Goal: Task Accomplishment & Management: Use online tool/utility

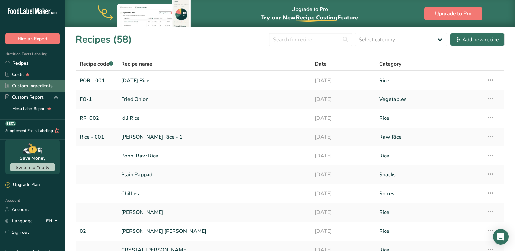
click at [25, 83] on link "Custom Ingredients" at bounding box center [32, 85] width 65 height 11
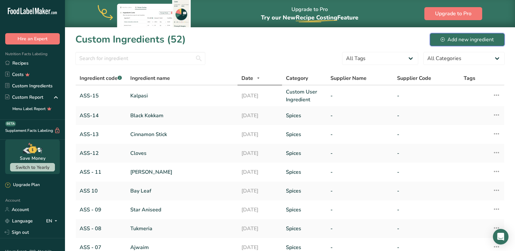
click at [481, 36] on div "Add new ingredient" at bounding box center [467, 40] width 53 height 8
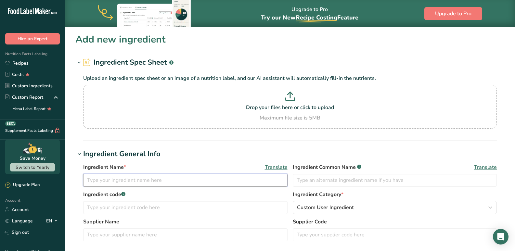
click at [109, 176] on input "text" at bounding box center [185, 180] width 204 height 13
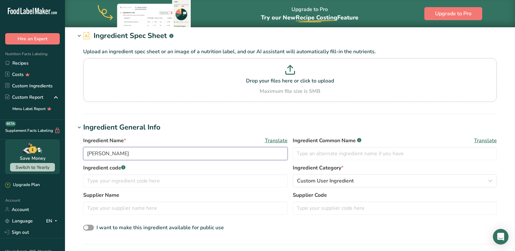
scroll to position [65, 0]
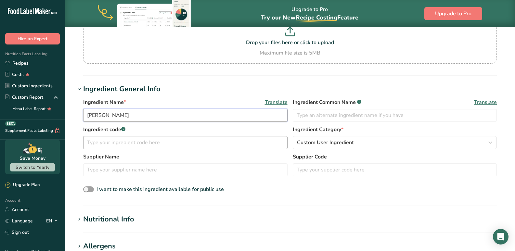
type input "[PERSON_NAME]"
click at [120, 143] on input "text" at bounding box center [185, 142] width 204 height 13
type input "ASS 16"
click at [335, 146] on span "Custom User Ingredient" at bounding box center [325, 143] width 57 height 8
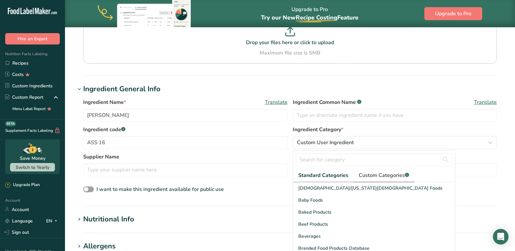
click at [365, 173] on span "Custom Categories .a-a{fill:#347362;}.b-a{fill:#fff;}" at bounding box center [384, 176] width 50 height 8
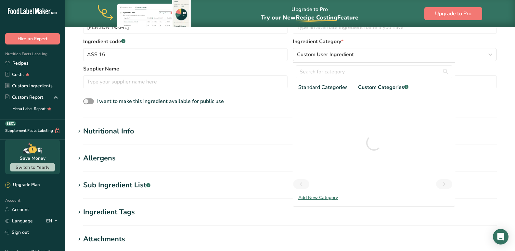
scroll to position [162, 0]
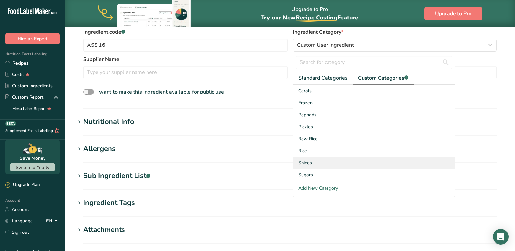
click at [310, 167] on div "Spices" at bounding box center [374, 163] width 162 height 12
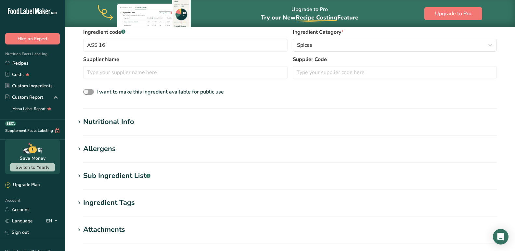
click at [92, 124] on div "Nutritional Info" at bounding box center [108, 122] width 51 height 11
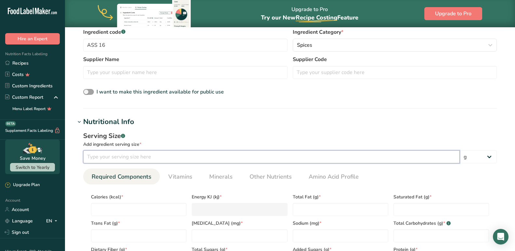
click at [110, 162] on input "number" at bounding box center [271, 156] width 377 height 13
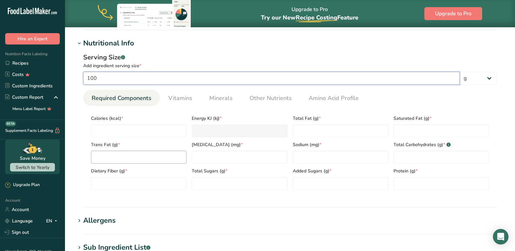
scroll to position [260, 0]
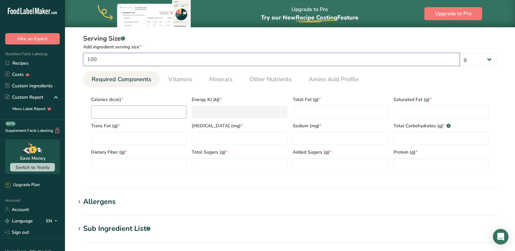
type input "100"
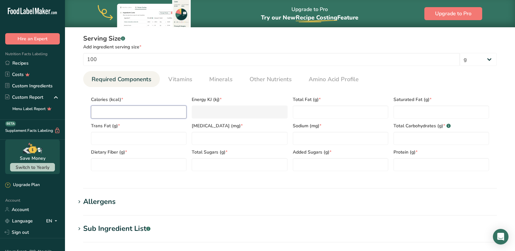
click at [127, 114] on input "number" at bounding box center [139, 112] width 96 height 13
type input "5"
type KJ "20.9"
type input "53"
type KJ "221.8"
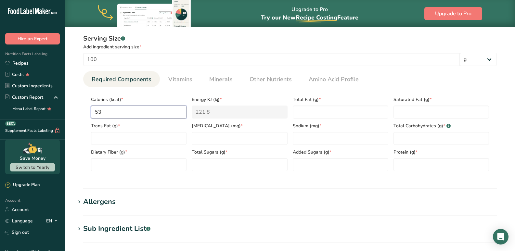
type input "5"
type KJ "20.9"
type input "0"
type KJ "0"
type input "3"
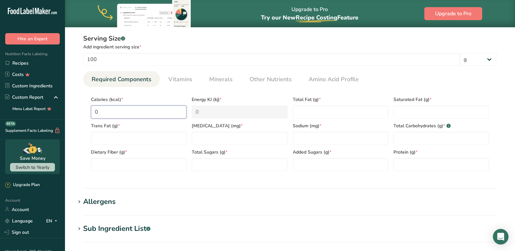
type KJ "12.6"
type input "35"
type KJ "146.4"
type input "351"
type KJ "1468.6"
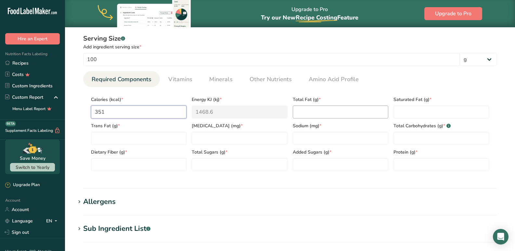
type input "351"
click at [326, 109] on Fat "number" at bounding box center [341, 112] width 96 height 13
type Fat "24.4"
click at [396, 113] on Fat "number" at bounding box center [441, 112] width 96 height 13
type Fat "9.3"
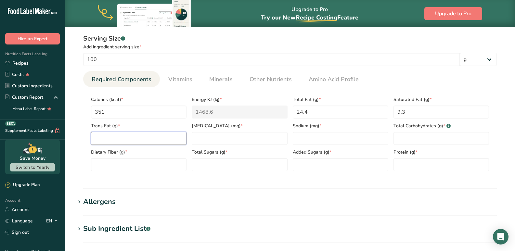
click at [135, 138] on Fat "number" at bounding box center [139, 138] width 96 height 13
type Fat "0"
click at [210, 139] on input "number" at bounding box center [240, 138] width 96 height 13
type input "0"
click at [330, 147] on div "Added Sugars (g) *" at bounding box center [340, 158] width 101 height 26
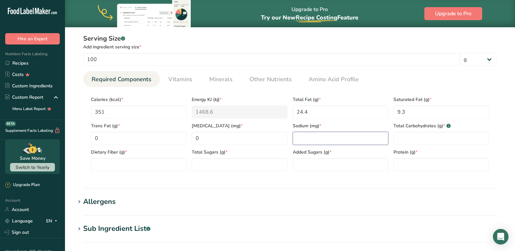
click at [334, 138] on input "number" at bounding box center [341, 138] width 96 height 13
type input "27.2"
click at [414, 137] on Carbohydrates "number" at bounding box center [441, 138] width 96 height 13
type Carbohydrates "26.5"
click at [119, 167] on Fiber "number" at bounding box center [139, 164] width 96 height 13
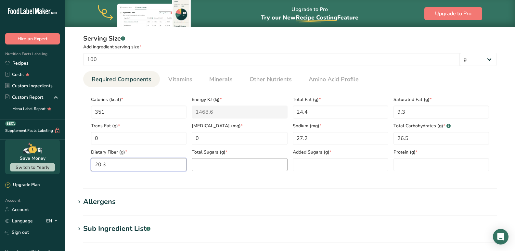
type Fiber "20.3"
click at [238, 166] on Sugars "number" at bounding box center [240, 164] width 96 height 13
type Sugars "0.85"
click at [313, 162] on Sugars "number" at bounding box center [341, 164] width 96 height 13
type Sugars "0"
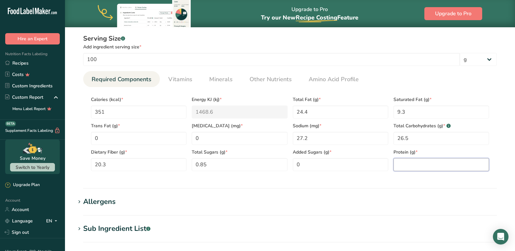
click at [423, 168] on input "number" at bounding box center [441, 164] width 96 height 13
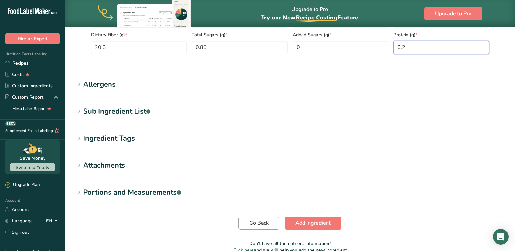
scroll to position [411, 0]
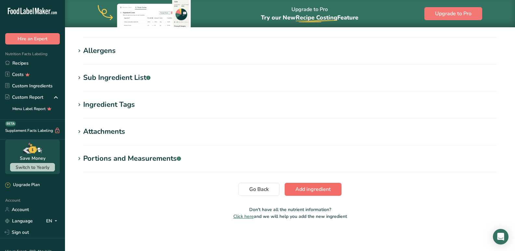
type input "6.2"
drag, startPoint x: 303, startPoint y: 190, endPoint x: 243, endPoint y: 212, distance: 63.7
click at [303, 190] on span "Add ingredient" at bounding box center [312, 190] width 35 height 8
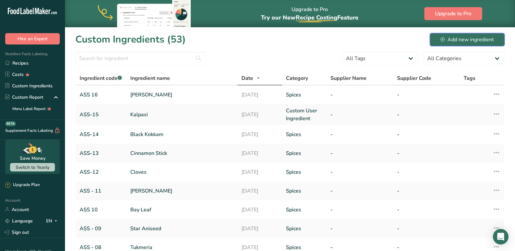
click at [460, 42] on div "Add new ingredient" at bounding box center [467, 40] width 53 height 8
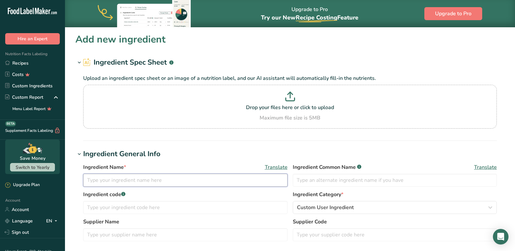
click at [135, 181] on input "text" at bounding box center [185, 180] width 204 height 13
type input "Nutmeg"
click at [121, 210] on input "text" at bounding box center [185, 207] width 204 height 13
type input "ASS - 17"
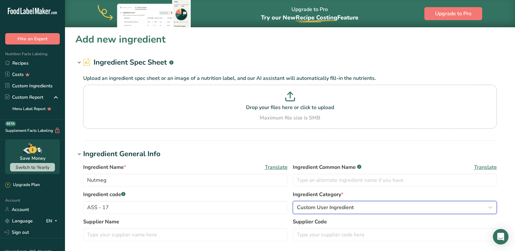
click at [303, 204] on span "Custom User Ingredient" at bounding box center [325, 208] width 57 height 8
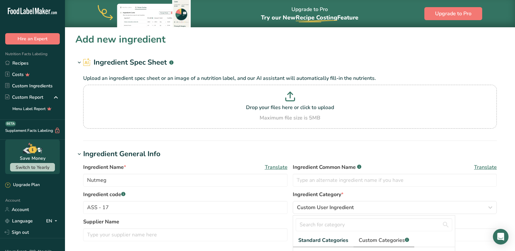
click at [392, 236] on link "Custom Categories .a-a{fill:#347362;}.b-a{fill:#fff;}" at bounding box center [384, 240] width 61 height 13
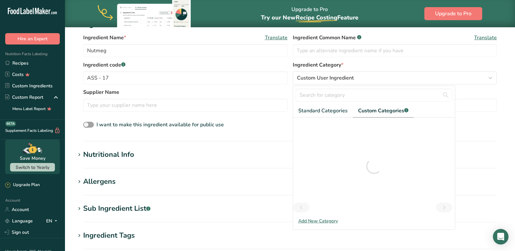
scroll to position [130, 0]
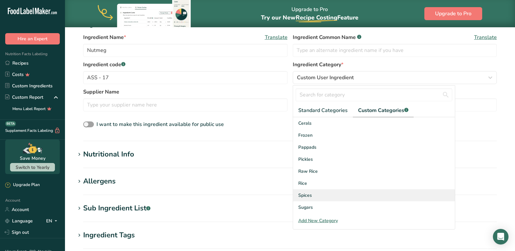
click at [308, 198] on span "Spices" at bounding box center [305, 195] width 14 height 7
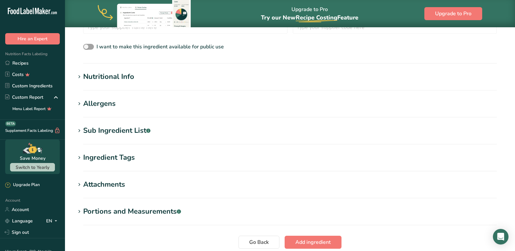
scroll to position [227, 0]
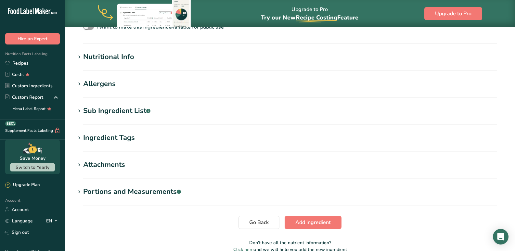
click at [89, 55] on div "Nutritional Info" at bounding box center [108, 57] width 51 height 11
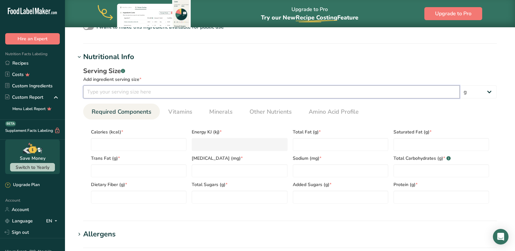
click at [103, 95] on input "number" at bounding box center [271, 91] width 377 height 13
type input "100"
click at [111, 140] on input "number" at bounding box center [139, 144] width 96 height 13
type input "4"
type KJ "16.7"
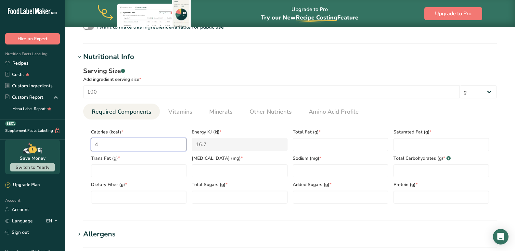
type input "46"
type KJ "192.5"
type input "464"
type KJ "1941.4"
type input "464"
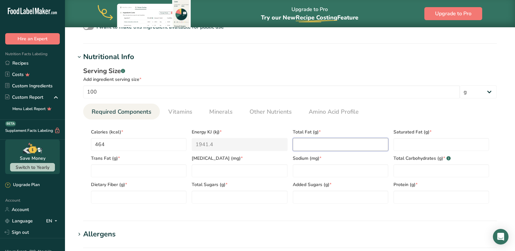
click at [324, 144] on Fat "number" at bounding box center [341, 144] width 96 height 13
type Fat "36.5"
click at [405, 147] on Fat "number" at bounding box center [441, 144] width 96 height 13
type Fat "3.4"
click at [114, 174] on Fat "number" at bounding box center [139, 170] width 96 height 13
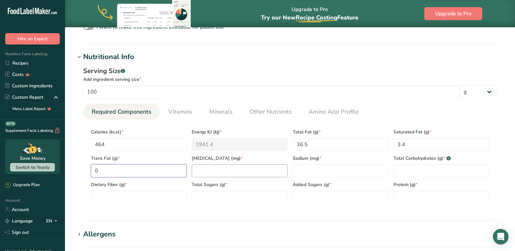
type Fat "0"
click at [211, 173] on input "number" at bounding box center [240, 170] width 96 height 13
type input "0"
click at [301, 175] on input "number" at bounding box center [341, 170] width 96 height 13
type input "14"
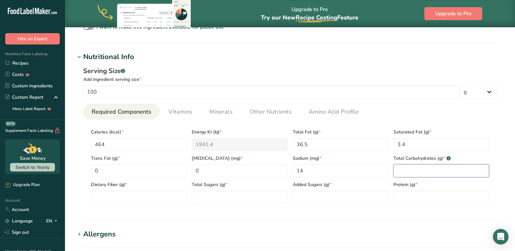
click at [405, 168] on Carbohydrates "number" at bounding box center [441, 170] width 96 height 13
type Carbohydrates "27.6"
click at [115, 201] on Fiber "number" at bounding box center [139, 197] width 96 height 13
type Fiber "12"
click at [212, 197] on Sugars "number" at bounding box center [240, 197] width 96 height 13
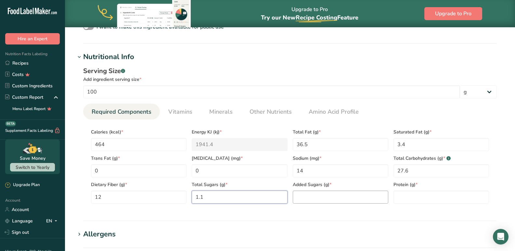
type Sugars "1.1"
click at [320, 200] on Sugars "number" at bounding box center [341, 197] width 96 height 13
type Sugars "0"
click at [405, 197] on input "number" at bounding box center [441, 197] width 96 height 13
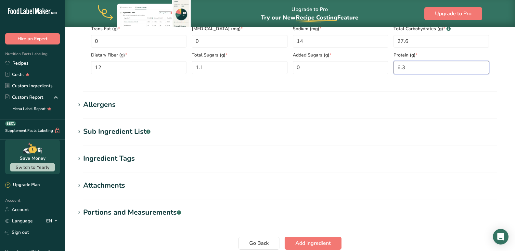
scroll to position [357, 0]
type input "6.3"
click at [315, 241] on span "Add ingredient" at bounding box center [312, 243] width 35 height 8
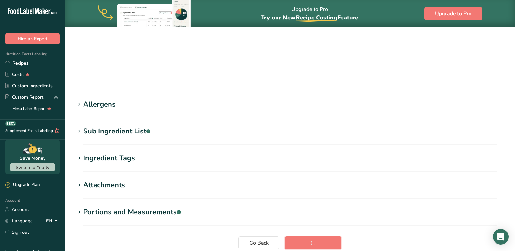
scroll to position [93, 0]
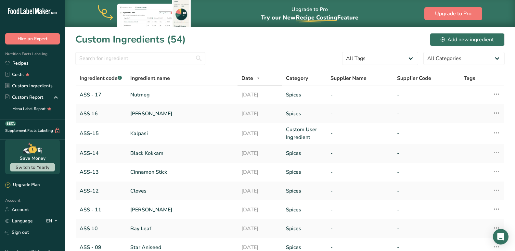
click at [456, 30] on section "Custom Ingredients (54) Add new ingredient All Tags Source of Antioxidants [MED…" at bounding box center [290, 216] width 450 height 379
click at [455, 41] on div "Add new ingredient" at bounding box center [467, 40] width 53 height 8
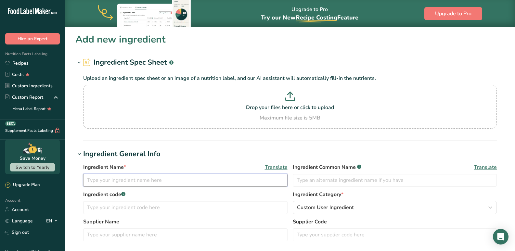
click at [102, 182] on input "text" at bounding box center [185, 180] width 204 height 13
click at [110, 180] on input "[PERSON_NAME]" at bounding box center [185, 180] width 204 height 13
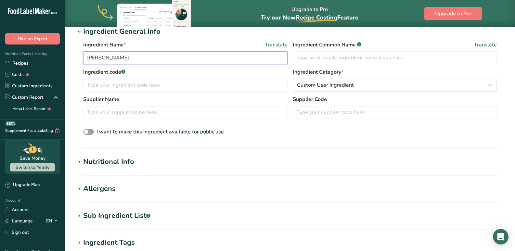
scroll to position [130, 0]
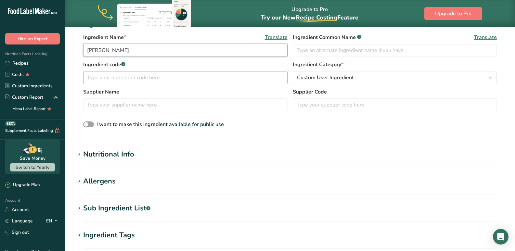
type input "[PERSON_NAME]"
click at [128, 74] on input "text" at bounding box center [185, 77] width 204 height 13
type input "a"
type input "ASS - 18"
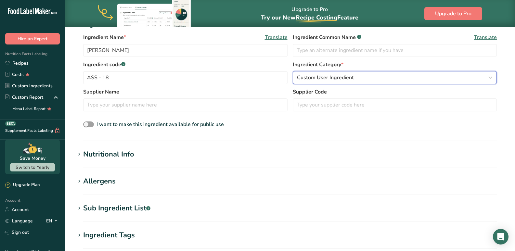
click at [317, 79] on span "Custom User Ingredient" at bounding box center [325, 78] width 57 height 8
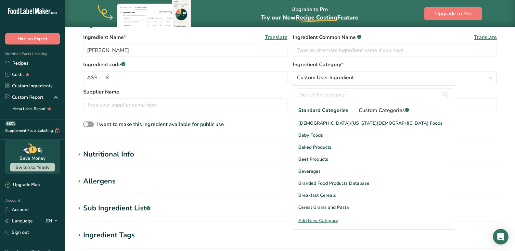
click at [361, 114] on link "Custom Categories .a-a{fill:#347362;}.b-a{fill:#fff;}" at bounding box center [384, 110] width 61 height 13
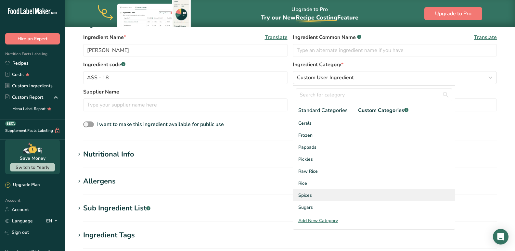
click at [319, 199] on div "Spices" at bounding box center [374, 195] width 162 height 12
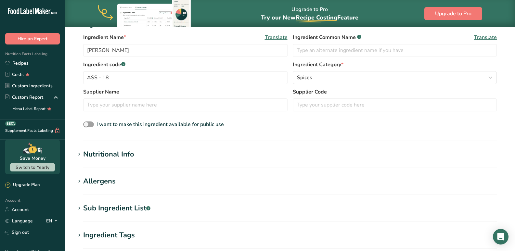
click at [75, 156] on section "Add new ingredient Ingredient Spec Sheet .a-a{fill:#347362;}.b-a{fill:#fff;} Up…" at bounding box center [290, 129] width 450 height 464
click at [99, 161] on section "Nutritional Info Serving Size .a-a{fill:#347362;}.b-a{fill:#fff;} Add ingredien…" at bounding box center [289, 158] width 429 height 19
click at [102, 155] on div "Nutritional Info" at bounding box center [108, 154] width 51 height 11
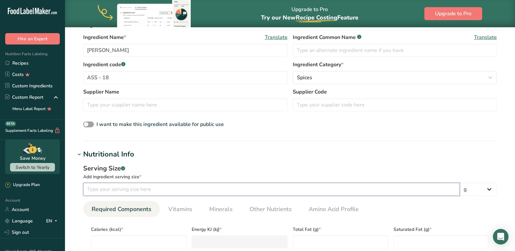
click at [109, 191] on input "number" at bounding box center [271, 189] width 377 height 13
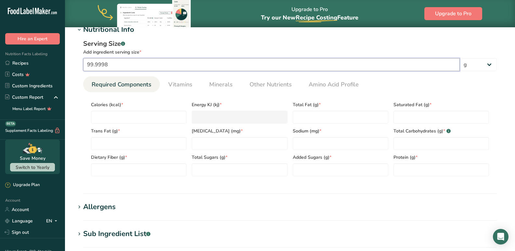
scroll to position [260, 0]
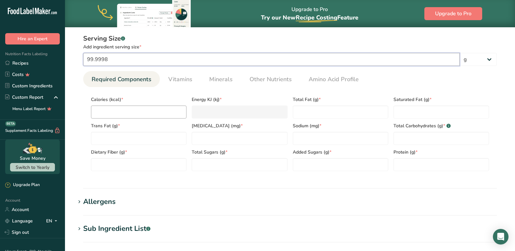
type input "99.9998"
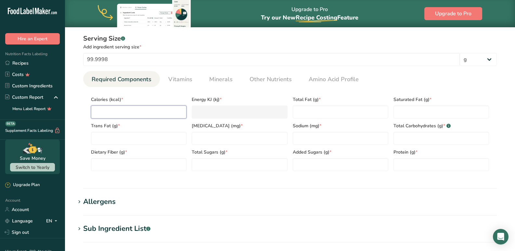
click at [126, 113] on input "number" at bounding box center [139, 112] width 96 height 13
type input "7"
type KJ "29.3"
type input "78"
type KJ "326.4"
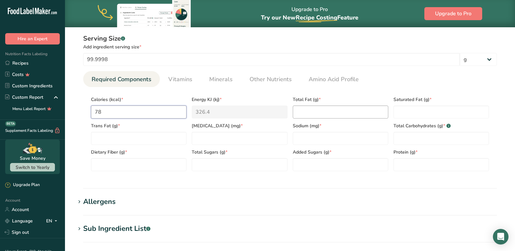
type input "78"
click at [313, 111] on Fat "number" at bounding box center [341, 112] width 96 height 13
type Fat "1.3"
drag, startPoint x: 439, startPoint y: 120, endPoint x: 426, endPoint y: 108, distance: 17.0
click at [436, 119] on div "Total Carbohydrates (g) * .a-a{fill:#347362;}.b-a{fill:#fff;}" at bounding box center [441, 132] width 101 height 26
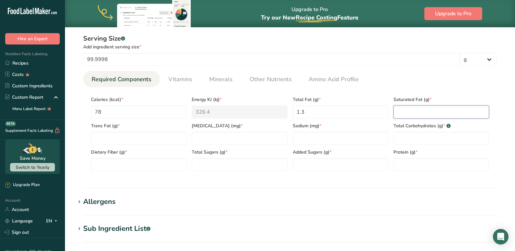
click at [425, 107] on Fat "number" at bounding box center [441, 112] width 96 height 13
type Fat "0"
click at [100, 137] on Fat "number" at bounding box center [139, 138] width 96 height 13
type Fat "0"
click at [245, 136] on input "number" at bounding box center [240, 138] width 96 height 13
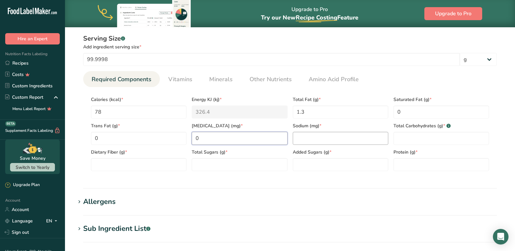
type input "0"
click at [321, 142] on input "number" at bounding box center [341, 138] width 96 height 13
type input "0"
click at [400, 140] on Carbohydrates "number" at bounding box center [441, 138] width 96 height 13
type Carbohydrates "15.1"
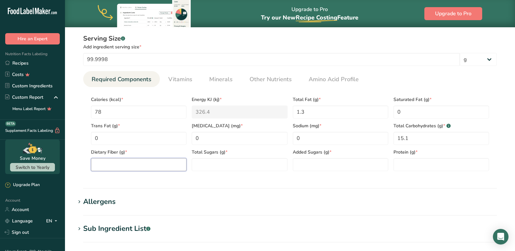
click at [121, 168] on Fiber "number" at bounding box center [139, 164] width 96 height 13
type Fiber "16"
click at [234, 169] on Sugars "number" at bounding box center [240, 164] width 96 height 13
type Sugars "0"
click at [327, 156] on span "Added Sugars (g) *" at bounding box center [341, 152] width 96 height 7
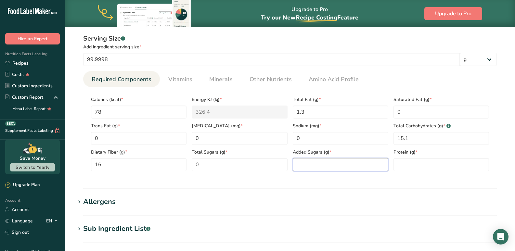
click at [318, 161] on Sugars "number" at bounding box center [341, 164] width 96 height 13
type Sugars "0"
click at [397, 166] on input "number" at bounding box center [441, 164] width 96 height 13
type input "1.6"
click at [221, 199] on h1 "Allergens" at bounding box center [289, 202] width 429 height 11
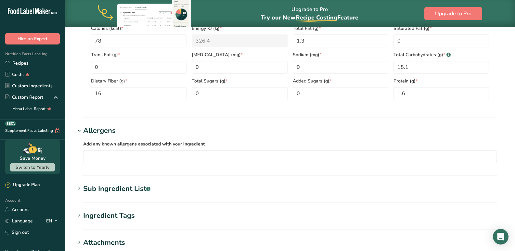
scroll to position [357, 0]
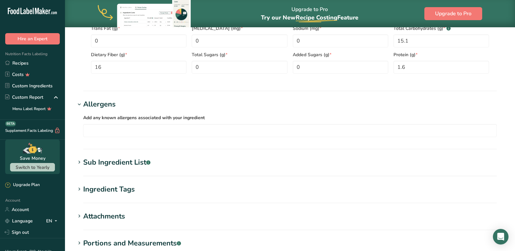
click at [80, 107] on icon at bounding box center [79, 104] width 6 height 9
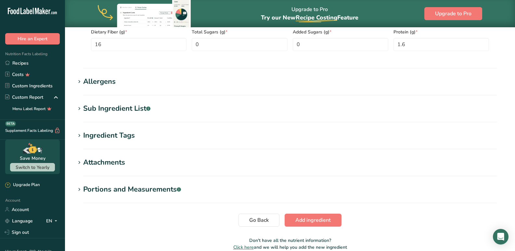
scroll to position [411, 0]
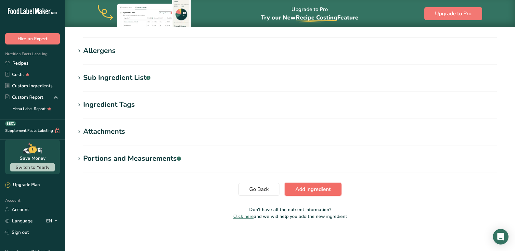
click at [306, 187] on span "Add ingredient" at bounding box center [312, 190] width 35 height 8
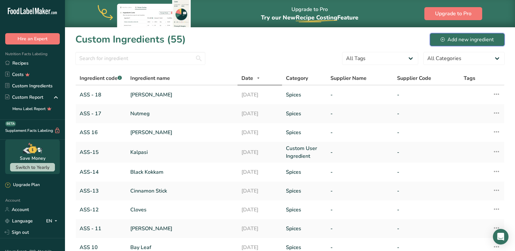
click at [453, 33] on button "Add new ingredient" at bounding box center [467, 39] width 75 height 13
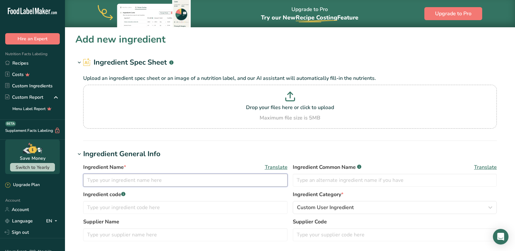
click at [177, 183] on input "text" at bounding box center [185, 180] width 204 height 13
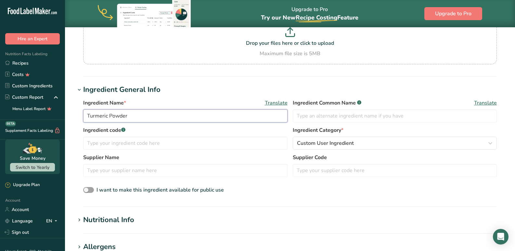
scroll to position [65, 0]
type input "Turmeric Powder"
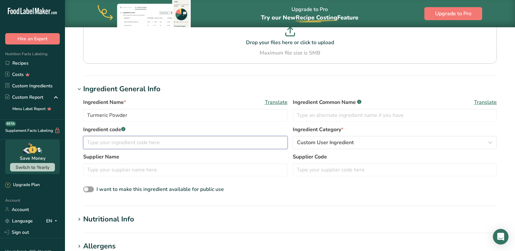
click at [165, 143] on input "text" at bounding box center [185, 142] width 204 height 13
type input "ASS - 19"
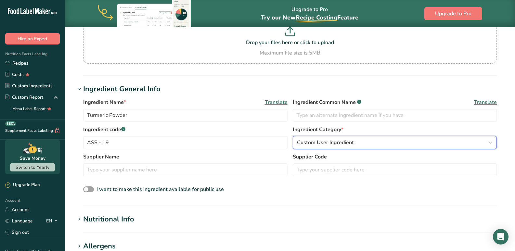
click at [358, 138] on button "Custom User Ingredient" at bounding box center [395, 142] width 204 height 13
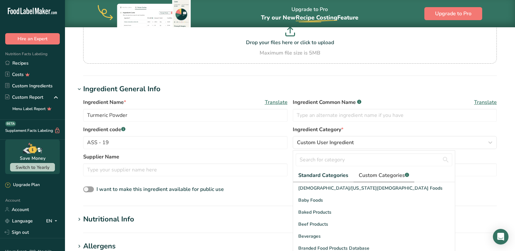
click at [373, 181] on link "Custom Categories .a-a{fill:#347362;}.b-a{fill:#fff;}" at bounding box center [384, 175] width 61 height 13
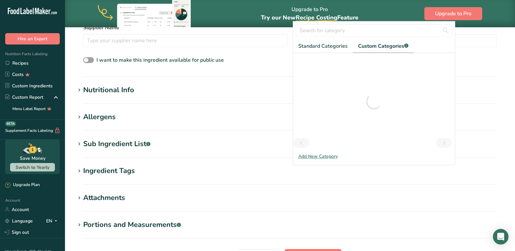
scroll to position [195, 0]
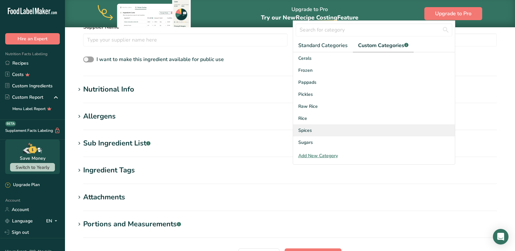
click at [311, 129] on span "Spices" at bounding box center [305, 130] width 14 height 7
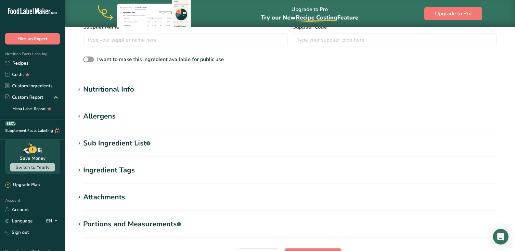
click at [141, 91] on h1 "Nutritional Info" at bounding box center [289, 89] width 429 height 11
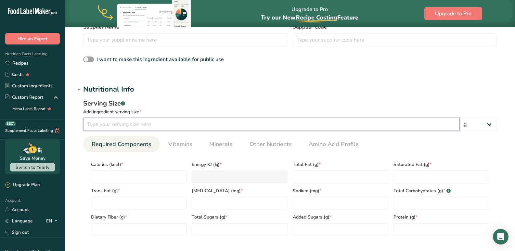
click at [125, 123] on input "number" at bounding box center [271, 124] width 377 height 13
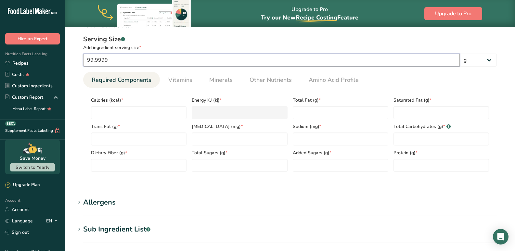
scroll to position [260, 0]
type input "99.9999"
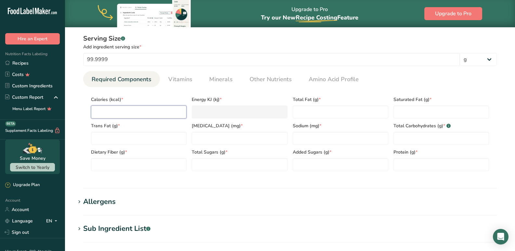
click at [121, 106] on input "number" at bounding box center [139, 112] width 96 height 13
type input "3"
type KJ "12.6"
type input "33"
type KJ "138.1"
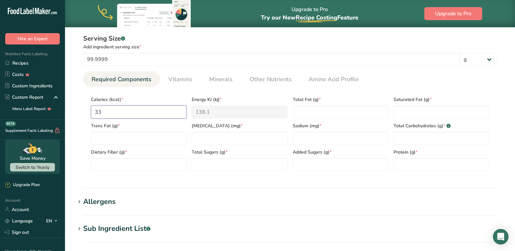
type input "336"
type KJ "1405.8"
type input "336"
click at [295, 115] on Fat "number" at bounding box center [341, 112] width 96 height 13
type Fat "3.3"
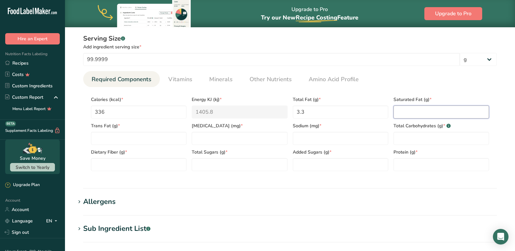
click at [436, 110] on Fat "number" at bounding box center [441, 112] width 96 height 13
type Fat "1.8"
click at [107, 137] on Fat "number" at bounding box center [139, 138] width 96 height 13
type Fat "0"
click at [205, 142] on input "number" at bounding box center [240, 138] width 96 height 13
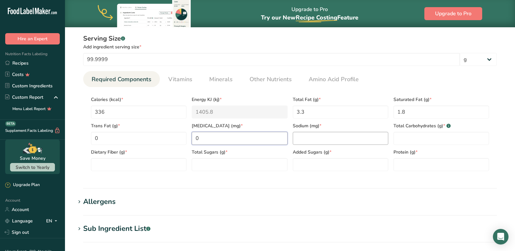
type input "0"
click at [306, 142] on input "number" at bounding box center [341, 138] width 96 height 13
type input "5.4"
click at [412, 145] on Carbohydrates "number" at bounding box center [441, 138] width 96 height 13
type Carbohydrates "67.1"
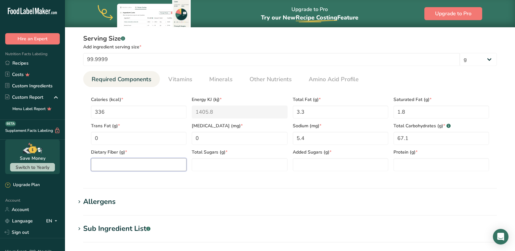
click at [111, 167] on Fiber "number" at bounding box center [139, 164] width 96 height 13
type Fiber "22.7"
click at [212, 178] on div "Serving Size .a-a{fill:#347362;}.b-a{fill:#fff;} Add ingredient serving size * …" at bounding box center [289, 105] width 429 height 150
click at [215, 169] on Sugars "number" at bounding box center [240, 164] width 96 height 13
type Sugars "3.2"
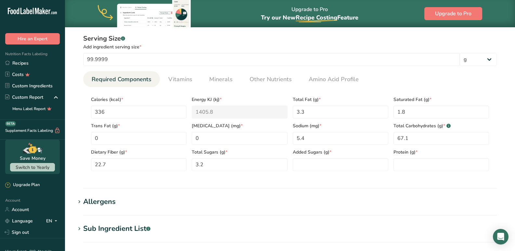
click at [290, 167] on div "Added Sugars (g) *" at bounding box center [340, 158] width 101 height 26
click at [317, 165] on Sugars "number" at bounding box center [341, 164] width 96 height 13
type Sugars "0"
click at [405, 164] on input "number" at bounding box center [441, 164] width 96 height 13
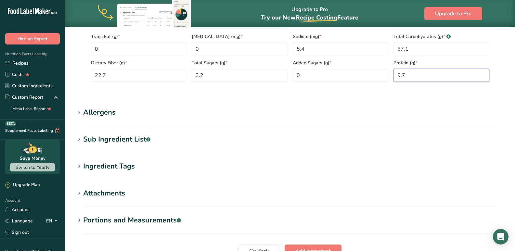
scroll to position [357, 0]
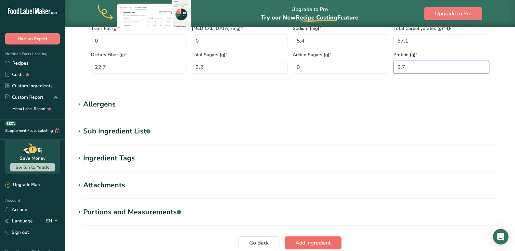
type input "9.7"
click at [300, 246] on span "Add ingredient" at bounding box center [312, 243] width 35 height 8
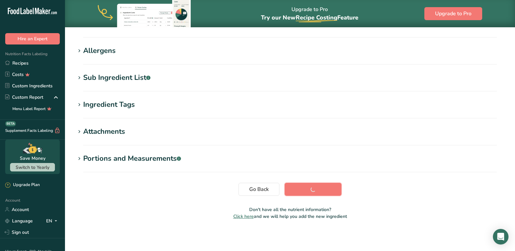
scroll to position [93, 0]
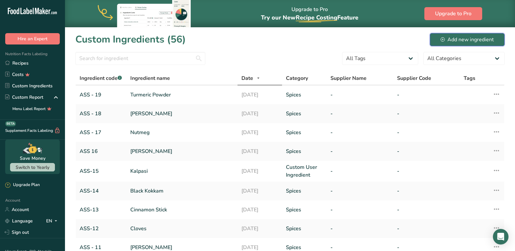
click at [479, 40] on div "Add new ingredient" at bounding box center [467, 40] width 53 height 8
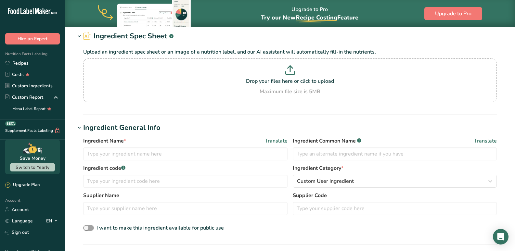
scroll to position [65, 0]
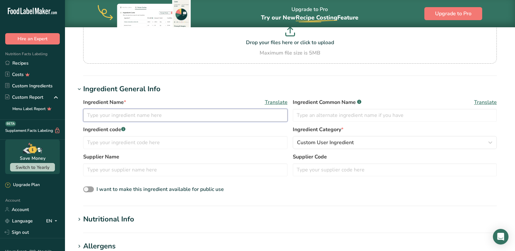
click at [115, 119] on input "text" at bounding box center [185, 115] width 204 height 13
type input "Chilli Powder"
click at [118, 145] on input "text" at bounding box center [185, 142] width 204 height 13
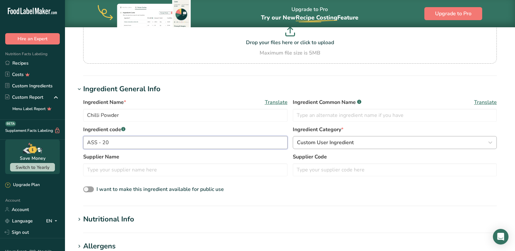
type input "ASS - 20"
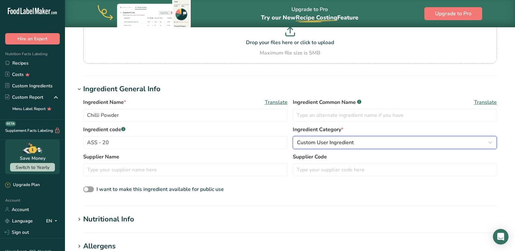
click at [325, 146] on span "Custom User Ingredient" at bounding box center [325, 143] width 57 height 8
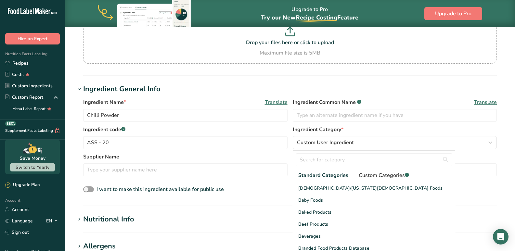
click at [362, 174] on span "Custom Categories .a-a{fill:#347362;}.b-a{fill:#fff;}" at bounding box center [384, 176] width 50 height 8
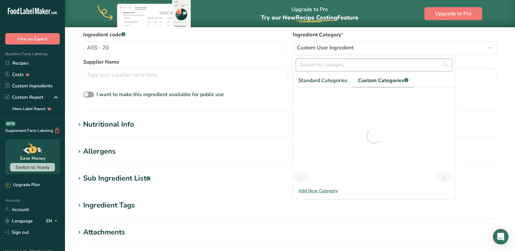
scroll to position [162, 0]
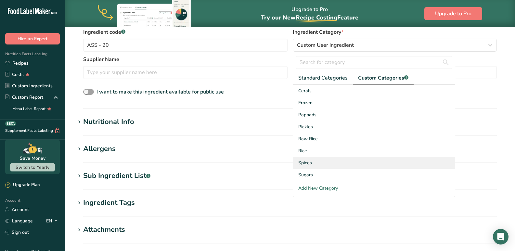
click at [312, 165] on div "Spices" at bounding box center [374, 163] width 162 height 12
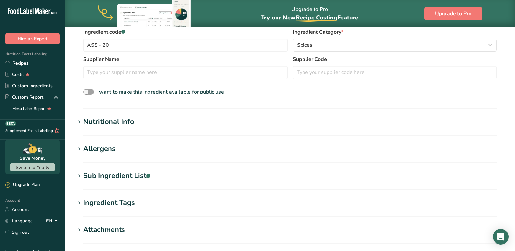
click at [116, 124] on div "Nutritional Info" at bounding box center [108, 122] width 51 height 11
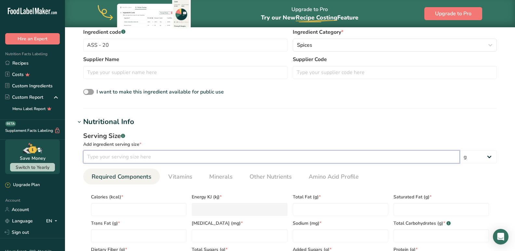
click at [105, 159] on input "number" at bounding box center [271, 156] width 377 height 13
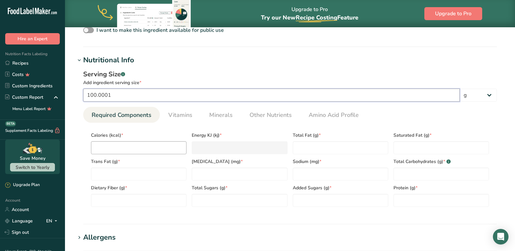
scroll to position [227, 0]
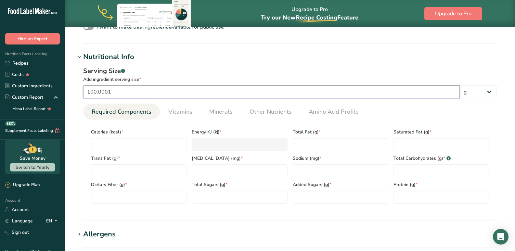
drag, startPoint x: 120, startPoint y: 93, endPoint x: 70, endPoint y: 93, distance: 50.0
click at [70, 93] on section "Add new ingredient Ingredient Spec Sheet .a-a{fill:#347362;}.b-a{fill:#fff;} Up…" at bounding box center [290, 107] width 450 height 614
type input "100"
click at [111, 141] on input "number" at bounding box center [139, 144] width 96 height 13
type input "3"
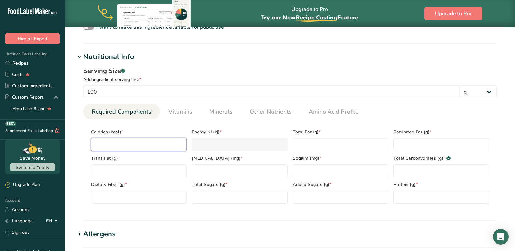
type KJ "12.6"
type input "38"
type KJ "159"
type input "382"
type KJ "1598.3"
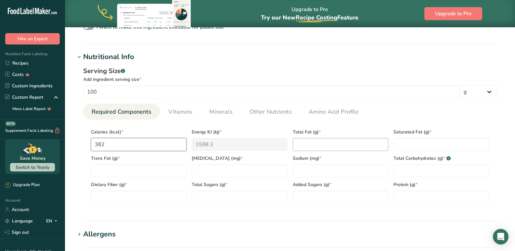
type input "382"
click at [336, 146] on Fat "number" at bounding box center [341, 144] width 96 height 13
type Fat "14.3"
click at [420, 146] on Fat "number" at bounding box center [441, 144] width 96 height 13
type Fat "2.5"
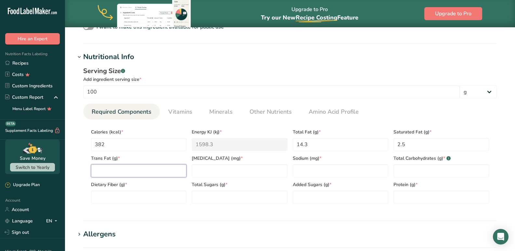
click at [134, 168] on Fat "number" at bounding box center [139, 170] width 96 height 13
type Fat "0"
click at [212, 170] on input "number" at bounding box center [240, 170] width 96 height 13
type input "0"
click at [318, 172] on input "number" at bounding box center [341, 170] width 96 height 13
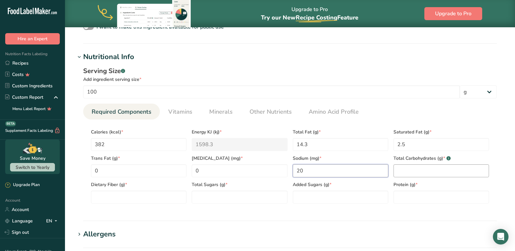
type input "20"
click at [411, 169] on Carbohydrates "number" at bounding box center [441, 170] width 96 height 13
type Carbohydrates "49.7"
click at [126, 201] on Fiber "number" at bounding box center [139, 197] width 96 height 13
type Fiber "34.8"
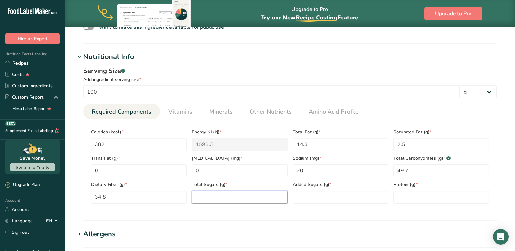
click at [227, 200] on Sugars "number" at bounding box center [240, 197] width 96 height 13
type Sugars "7.2"
click at [322, 203] on Sugars "number" at bounding box center [341, 197] width 96 height 13
type Sugars "0"
click at [421, 192] on input "number" at bounding box center [441, 197] width 96 height 13
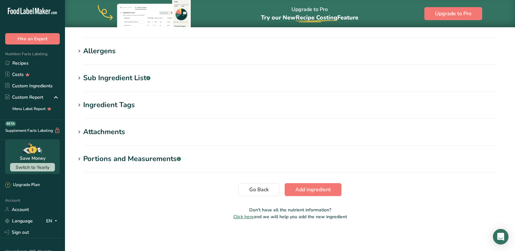
scroll to position [411, 0]
type input "13.5"
click at [310, 191] on span "Add ingredient" at bounding box center [312, 190] width 35 height 8
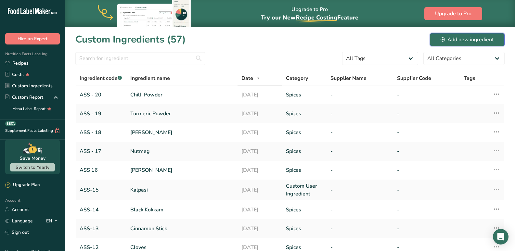
click at [462, 45] on button "Add new ingredient" at bounding box center [467, 39] width 75 height 13
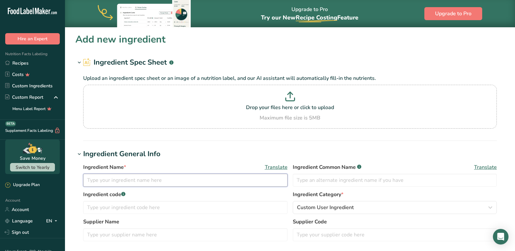
click at [115, 177] on input "text" at bounding box center [185, 180] width 204 height 13
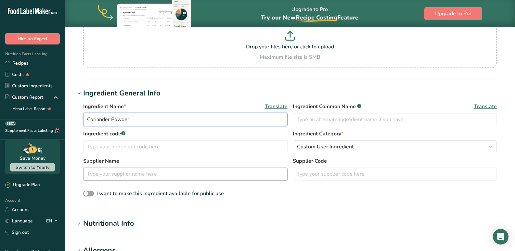
scroll to position [65, 0]
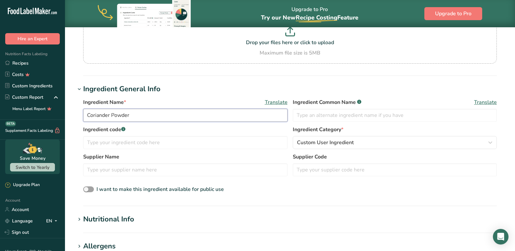
type input "Coriander Powder"
click at [117, 150] on div "Ingredient code .a-a{fill:#347362;}.b-a{fill:#fff;} Ingredient Category * Custo…" at bounding box center [290, 139] width 414 height 27
click at [116, 145] on input "text" at bounding box center [185, 142] width 204 height 13
type input "ASS - 21"
click at [297, 141] on span "Custom User Ingredient" at bounding box center [325, 143] width 57 height 8
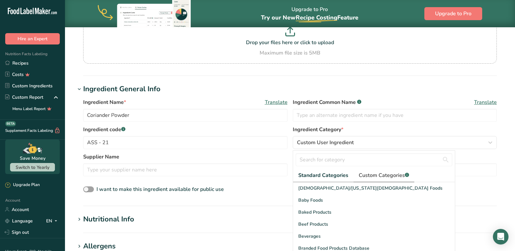
click at [368, 170] on link "Custom Categories .a-a{fill:#347362;}.b-a{fill:#fff;}" at bounding box center [384, 175] width 61 height 13
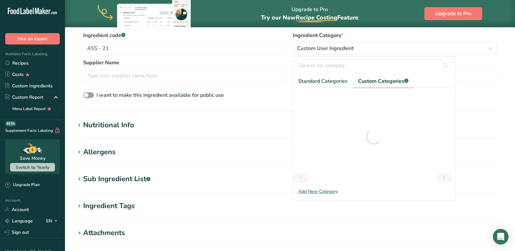
scroll to position [162, 0]
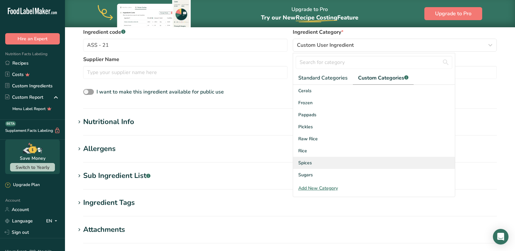
click at [305, 162] on span "Spices" at bounding box center [305, 163] width 14 height 7
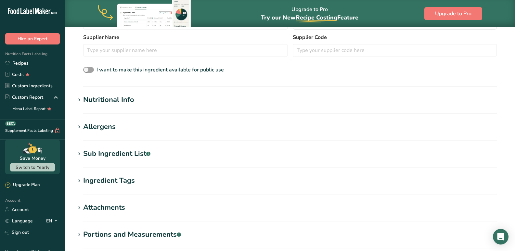
scroll to position [195, 0]
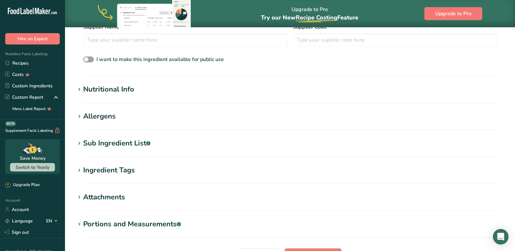
click at [99, 87] on div "Nutritional Info" at bounding box center [108, 89] width 51 height 11
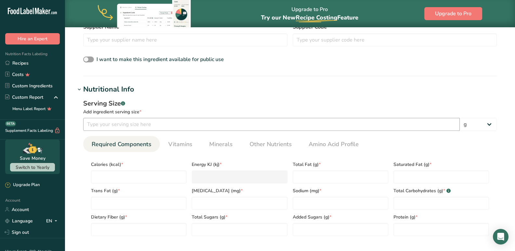
drag, startPoint x: 98, startPoint y: 116, endPoint x: 97, endPoint y: 125, distance: 9.0
click at [97, 124] on div "Serving Size .a-a{fill:#347362;}.b-a{fill:#fff;} Add ingredient serving size * …" at bounding box center [290, 115] width 414 height 32
click at [97, 125] on input "number" at bounding box center [271, 124] width 377 height 13
type input "100"
click at [100, 176] on input "number" at bounding box center [139, 177] width 96 height 13
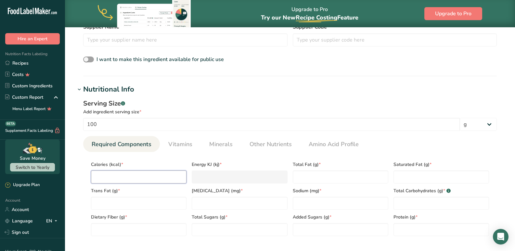
type input "0.0001"
type KJ "0"
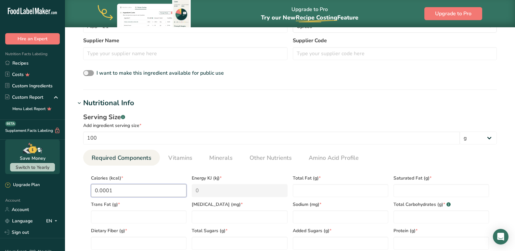
scroll to position [260, 0]
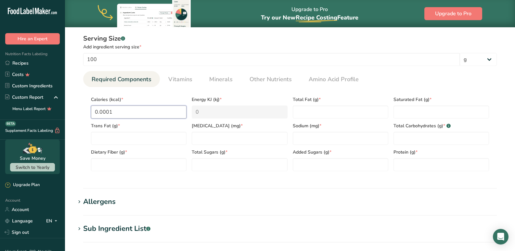
drag, startPoint x: 131, startPoint y: 110, endPoint x: 79, endPoint y: 112, distance: 52.0
click at [79, 112] on div "Serving Size .a-a{fill:#347362;}.b-a{fill:#fff;} Add ingredient serving size * …" at bounding box center [289, 105] width 429 height 150
type input "0"
type input "4"
type KJ "16.7"
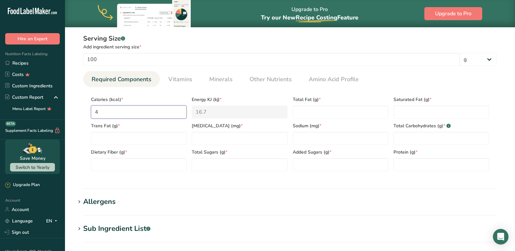
type input "42"
type KJ "175.7"
type input "425"
type KJ "1778.2"
type input "425"
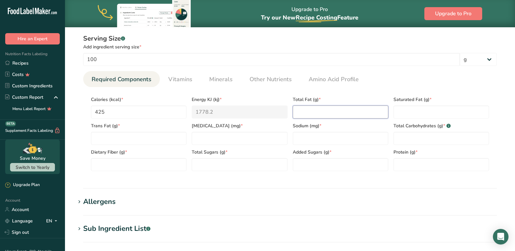
click at [313, 114] on Fat "number" at bounding box center [341, 112] width 96 height 13
type Fat "17.5"
click at [427, 105] on div "Saturated Fat (g) *" at bounding box center [441, 105] width 101 height 26
click at [428, 107] on Fat "number" at bounding box center [441, 112] width 96 height 13
type Fat "1"
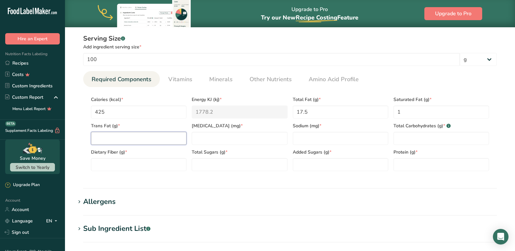
click at [115, 135] on Fat "number" at bounding box center [139, 138] width 96 height 13
type Fat "0"
click at [203, 136] on input "number" at bounding box center [240, 138] width 96 height 13
type input "0"
click at [313, 142] on input "number" at bounding box center [341, 138] width 96 height 13
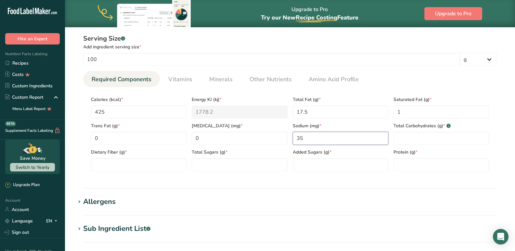
type input "35"
click at [422, 129] on span "Total Carbohydrates (g) * .a-a{fill:#347362;}.b-a{fill:#fff;}" at bounding box center [441, 125] width 96 height 7
click at [422, 139] on Carbohydrates "number" at bounding box center [441, 138] width 96 height 13
type Carbohydrates "54.5"
click at [124, 169] on Fiber "number" at bounding box center [139, 164] width 96 height 13
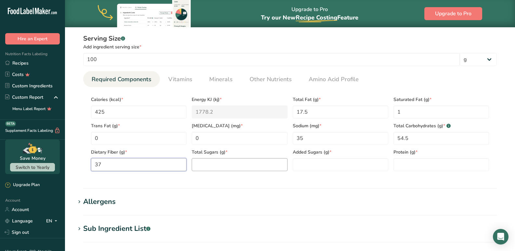
type Fiber "37"
click at [211, 166] on Sugars "number" at bounding box center [240, 164] width 96 height 13
type Sugars "3.4"
click at [316, 158] on div "Added Sugars (g) *" at bounding box center [340, 158] width 101 height 26
click at [322, 165] on Sugars "number" at bounding box center [341, 164] width 96 height 13
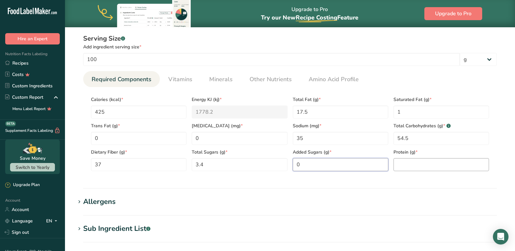
type Sugars "0"
click at [418, 168] on input "number" at bounding box center [441, 164] width 96 height 13
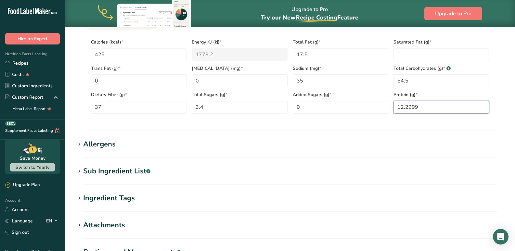
scroll to position [411, 0]
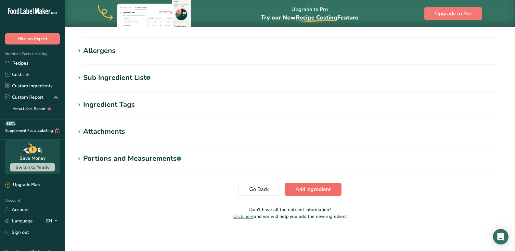
type input "12.2999"
click at [316, 191] on span "Add ingredient" at bounding box center [312, 190] width 35 height 8
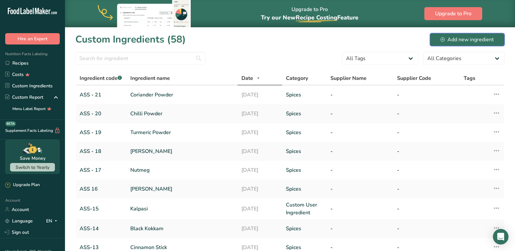
click at [436, 43] on button "Add new ingredient" at bounding box center [467, 39] width 75 height 13
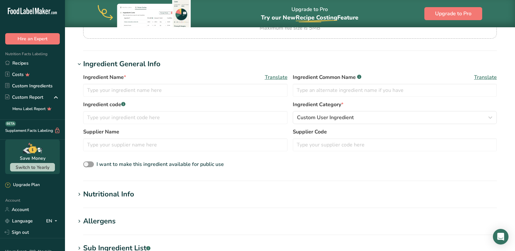
scroll to position [97, 0]
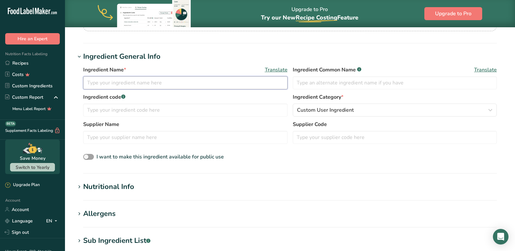
click at [131, 83] on input "text" at bounding box center [185, 82] width 204 height 13
type input "Cumin Powder"
click at [139, 112] on input "text" at bounding box center [185, 110] width 204 height 13
type input "ASS - 22"
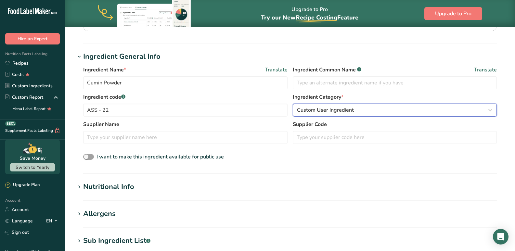
click at [343, 112] on span "Custom User Ingredient" at bounding box center [325, 110] width 57 height 8
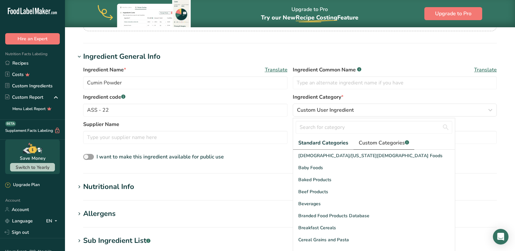
click at [363, 142] on span "Custom Categories .a-a{fill:#347362;}.b-a{fill:#fff;}" at bounding box center [384, 143] width 50 height 8
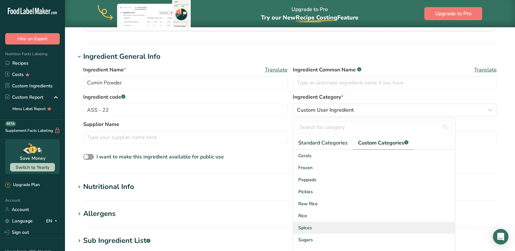
click at [310, 230] on span "Spices" at bounding box center [305, 228] width 14 height 7
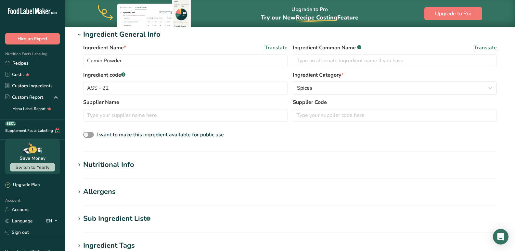
scroll to position [130, 0]
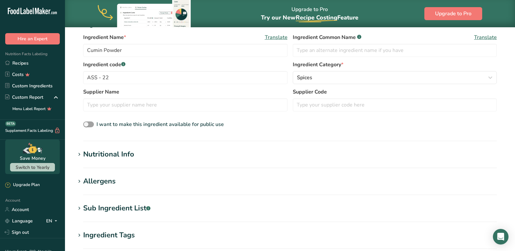
click at [97, 153] on div "Nutritional Info" at bounding box center [108, 154] width 51 height 11
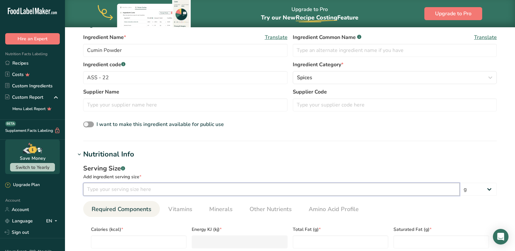
click at [113, 191] on input "number" at bounding box center [271, 189] width 377 height 13
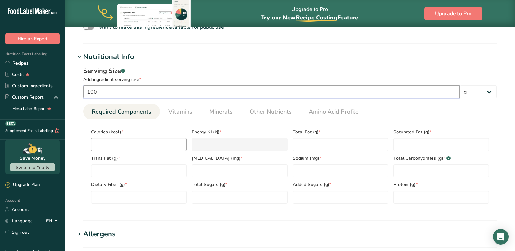
type input "100"
click at [136, 148] on input "number" at bounding box center [139, 144] width 96 height 13
type input "3"
type KJ "12.6"
type input "38"
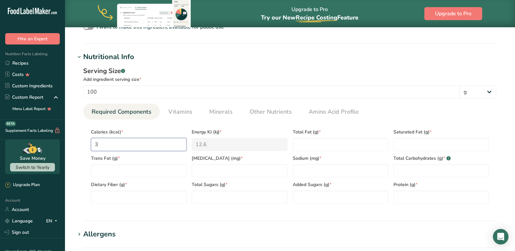
type KJ "159"
type input "382"
type KJ "1598.3"
type input "382"
click at [326, 145] on Fat "number" at bounding box center [341, 144] width 96 height 13
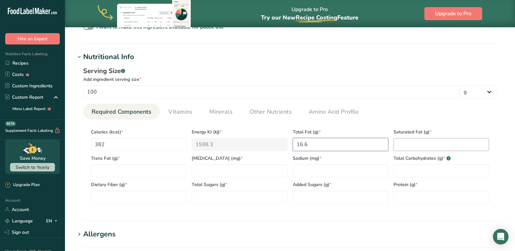
type Fat "16.6"
click at [438, 146] on Fat "number" at bounding box center [441, 144] width 96 height 13
type Fat "1.5"
click at [115, 172] on Fat "number" at bounding box center [139, 170] width 96 height 13
type Fat "0"
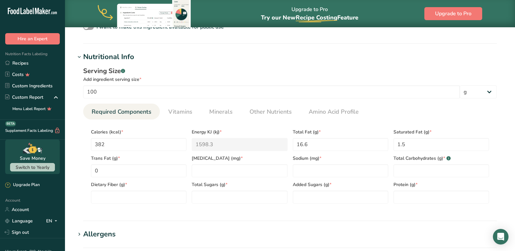
click at [203, 158] on span "[MEDICAL_DATA] (mg) *" at bounding box center [240, 158] width 96 height 7
click at [204, 169] on input "number" at bounding box center [240, 170] width 96 height 13
type input "0"
click at [301, 172] on input "number" at bounding box center [341, 170] width 96 height 13
type input "125"
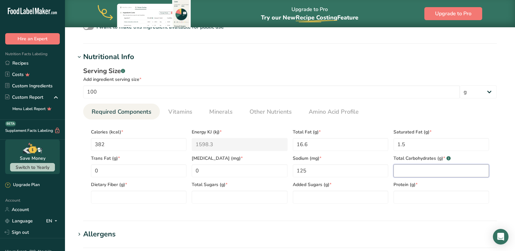
click at [423, 175] on Carbohydrates "number" at bounding box center [441, 170] width 96 height 13
type Carbohydrates "44.2"
click at [106, 204] on Fiber "number" at bounding box center [139, 197] width 96 height 13
type Fiber "30.4"
click at [201, 203] on Sugars "number" at bounding box center [240, 197] width 96 height 13
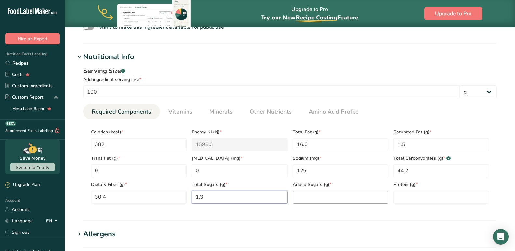
type Sugars "1.3"
click at [304, 196] on Sugars "number" at bounding box center [341, 197] width 96 height 13
type Sugars "0"
click at [439, 195] on input "number" at bounding box center [441, 197] width 96 height 13
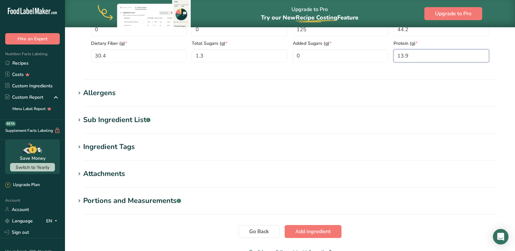
scroll to position [411, 0]
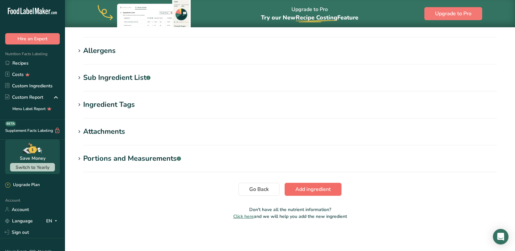
type input "13.9"
click at [314, 191] on span "Add ingredient" at bounding box center [312, 190] width 35 height 8
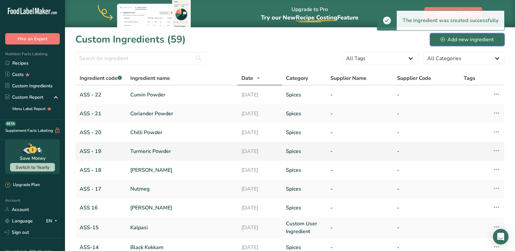
drag, startPoint x: 473, startPoint y: 42, endPoint x: 184, endPoint y: 159, distance: 312.2
click at [473, 42] on div "Add new ingredient" at bounding box center [467, 40] width 53 height 8
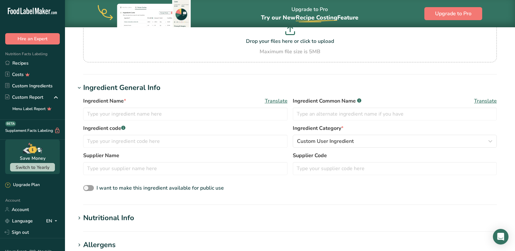
scroll to position [130, 0]
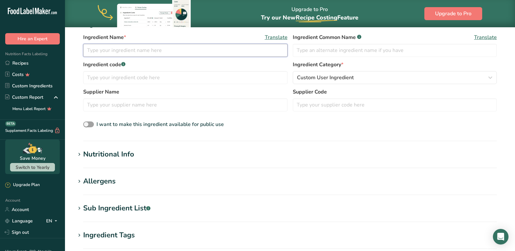
click at [124, 53] on input "text" at bounding box center [185, 50] width 204 height 13
type input "Fenugreek powder"
click at [113, 92] on label "Supplier Name" at bounding box center [185, 92] width 204 height 8
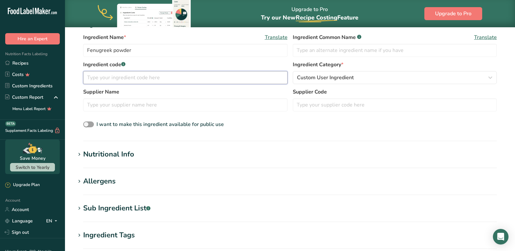
click at [120, 74] on input "text" at bounding box center [185, 77] width 204 height 13
type input "ASS - 23"
click at [136, 103] on input "text" at bounding box center [185, 104] width 204 height 13
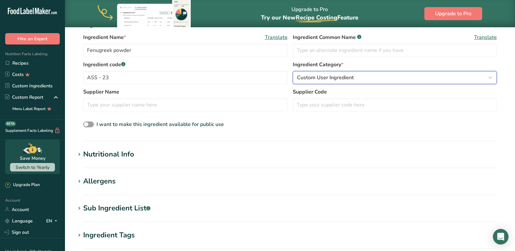
click at [342, 79] on span "Custom User Ingredient" at bounding box center [325, 78] width 57 height 8
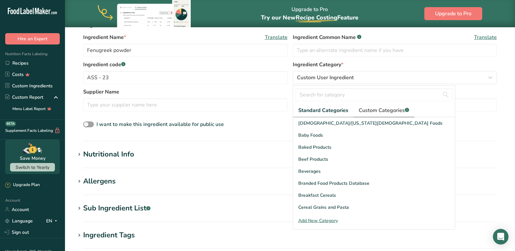
click at [363, 111] on span "Custom Categories .a-a{fill:#347362;}.b-a{fill:#fff;}" at bounding box center [384, 111] width 50 height 8
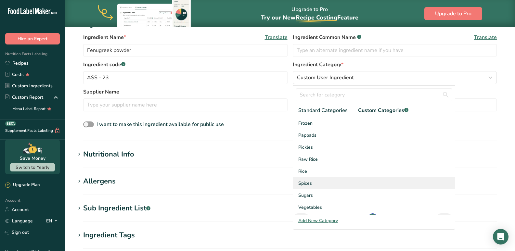
scroll to position [23, 0]
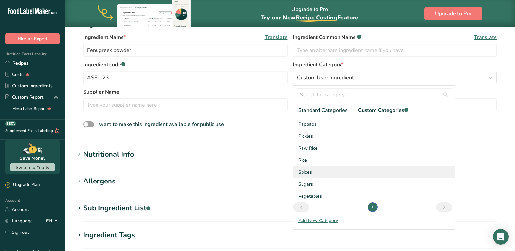
click at [318, 172] on div "Spices" at bounding box center [374, 172] width 162 height 12
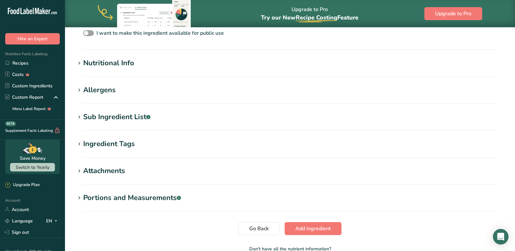
scroll to position [227, 0]
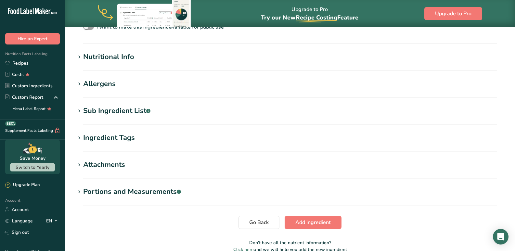
click at [106, 61] on div "Nutritional Info" at bounding box center [108, 57] width 51 height 11
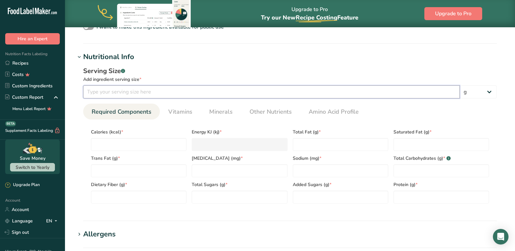
click at [97, 90] on input "number" at bounding box center [271, 91] width 377 height 13
type input "100"
click at [121, 142] on input "number" at bounding box center [139, 144] width 96 height 13
type input "3"
type KJ "12.6"
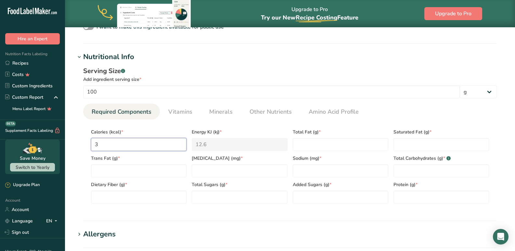
type input "39"
type KJ "163.2"
type input "393"
type KJ "1644.3"
type input "393"
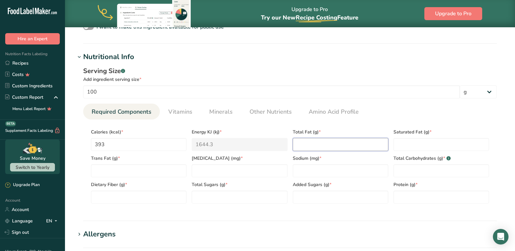
click at [370, 143] on Fat "number" at bounding box center [341, 144] width 96 height 13
type Fat "6.4"
click at [408, 145] on Fat "number" at bounding box center [441, 144] width 96 height 13
type Fat "1.5"
click at [113, 166] on Fat "number" at bounding box center [139, 170] width 96 height 13
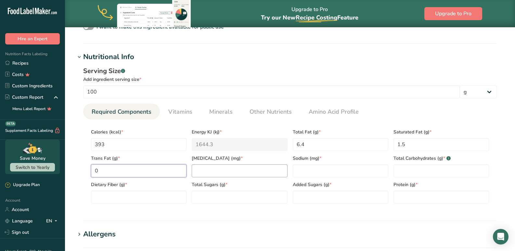
type Fat "0"
click at [235, 169] on input "number" at bounding box center [240, 170] width 96 height 13
type input "0"
click at [329, 177] on input "number" at bounding box center [341, 170] width 96 height 13
type input "40.2"
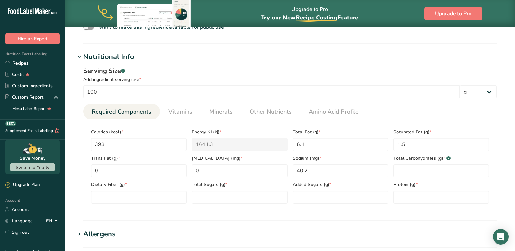
click at [410, 179] on div "Protein (g) *" at bounding box center [441, 190] width 101 height 26
click at [410, 168] on Carbohydrates "number" at bounding box center [441, 170] width 96 height 13
type Carbohydrates "58.4"
click at [117, 201] on Fiber "number" at bounding box center [139, 197] width 96 height 13
type Fiber "47.6"
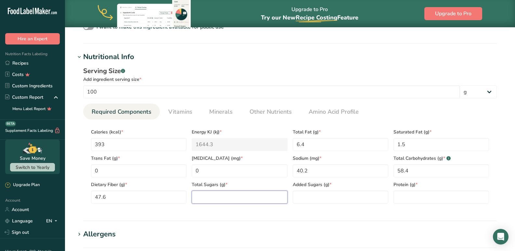
click at [207, 202] on Sugars "number" at bounding box center [240, 197] width 96 height 13
type Sugars "0.6"
click at [297, 195] on Sugars "number" at bounding box center [341, 197] width 96 height 13
type Sugars "0"
click at [411, 195] on input "number" at bounding box center [441, 197] width 96 height 13
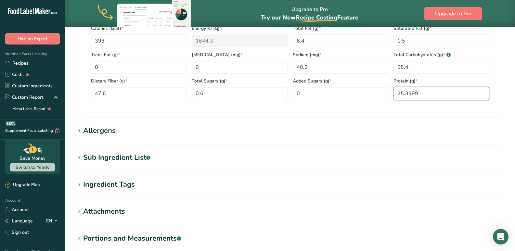
scroll to position [357, 0]
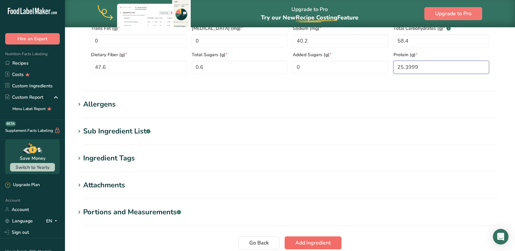
type input "25.3999"
click at [312, 244] on span "Add ingredient" at bounding box center [312, 243] width 35 height 8
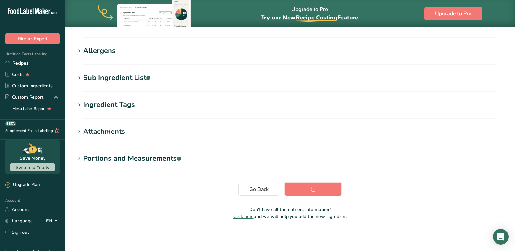
scroll to position [93, 0]
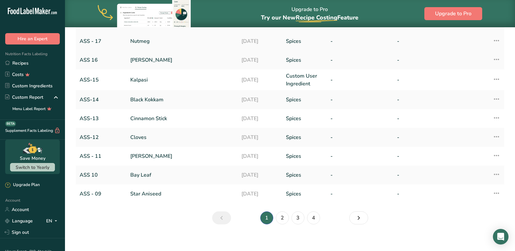
scroll to position [171, 0]
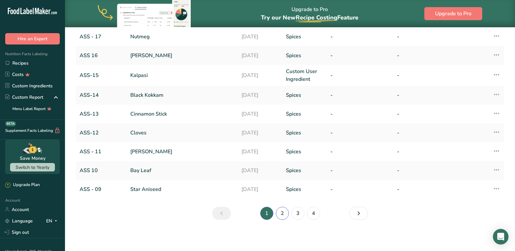
click at [278, 214] on link "2" at bounding box center [282, 213] width 13 height 13
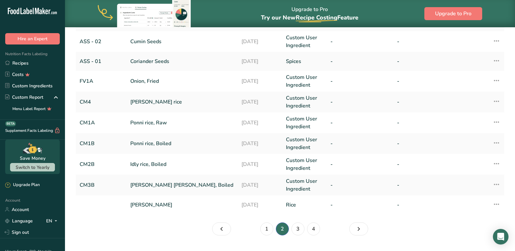
scroll to position [173, 0]
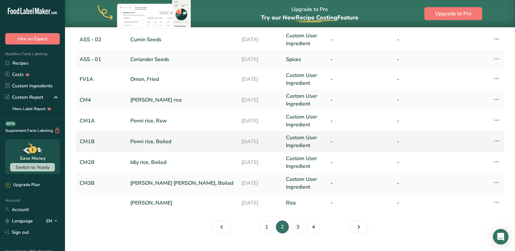
click at [167, 142] on link "Ponni rice, Boiled" at bounding box center [181, 142] width 103 height 8
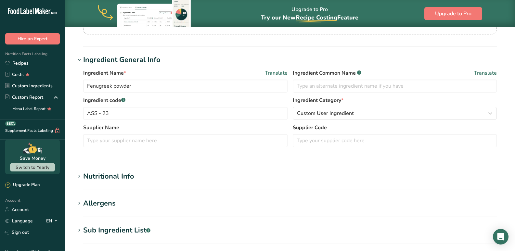
type input "Ponni rice, Boiled"
type input "Ponni rice"
type input "CM1B"
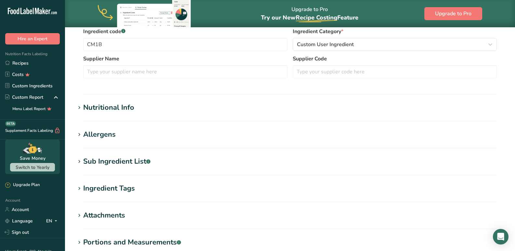
scroll to position [162, 0]
click at [85, 111] on div "Nutritional Info" at bounding box center [108, 108] width 51 height 11
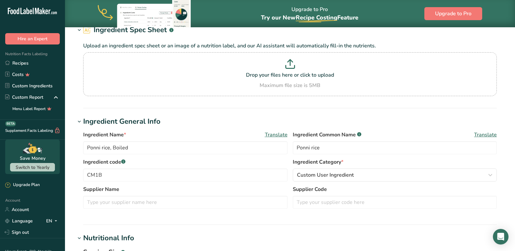
scroll to position [0, 0]
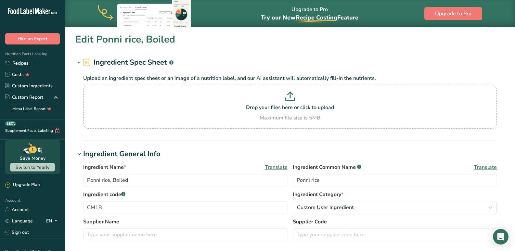
click at [6, 57] on div "Nutrition Facts Labeling Recipes Costs Custom Ingredients Custom Report Menu La…" at bounding box center [32, 82] width 65 height 75
click at [11, 66] on link "Recipes" at bounding box center [32, 63] width 65 height 11
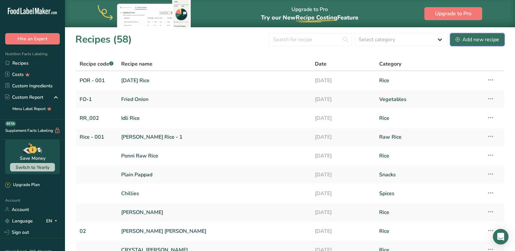
click at [464, 39] on div "Add new recipe" at bounding box center [478, 40] width 44 height 8
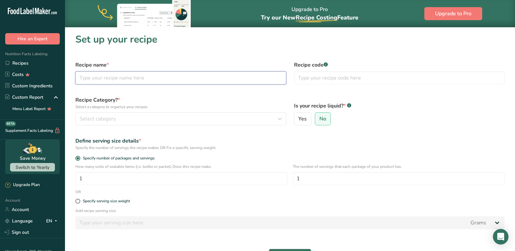
click at [104, 79] on input "text" at bounding box center [180, 77] width 211 height 13
type input "Ponni Boiled Rice"
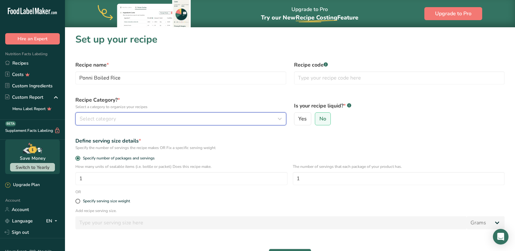
click at [114, 118] on span "Select category" at bounding box center [98, 119] width 36 height 8
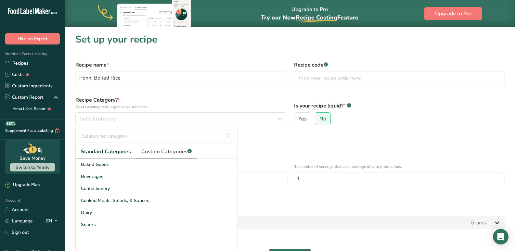
click at [168, 158] on link "Custom Categories .a-a{fill:#347362;}.b-a{fill:#fff;}" at bounding box center [166, 151] width 61 height 13
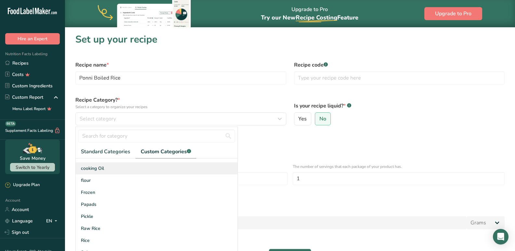
scroll to position [71, 0]
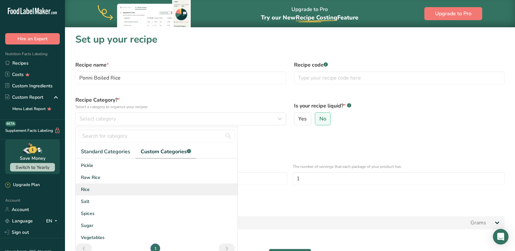
click at [93, 190] on div "Rice" at bounding box center [157, 190] width 162 height 12
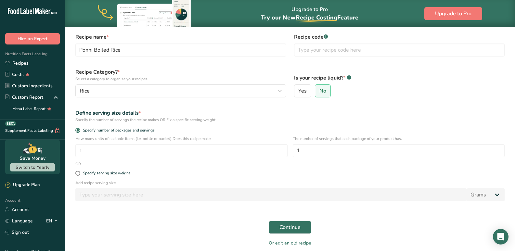
scroll to position [55, 0]
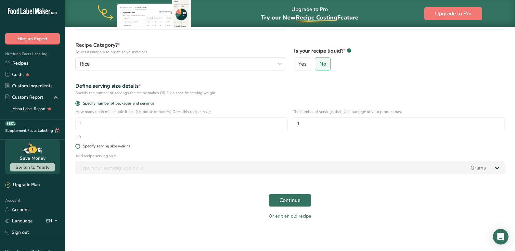
click at [79, 148] on span at bounding box center [77, 146] width 5 height 5
click at [79, 148] on input "Specify serving size weight" at bounding box center [77, 146] width 4 height 4
radio input "true"
radio input "false"
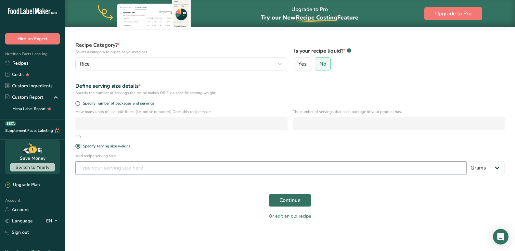
click at [88, 172] on input "number" at bounding box center [270, 167] width 391 height 13
type input "100"
click at [280, 202] on span "Continue" at bounding box center [289, 201] width 21 height 8
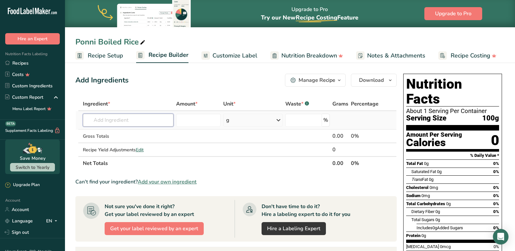
click at [152, 118] on input "text" at bounding box center [128, 120] width 91 height 13
type input "ponni"
click at [138, 141] on p "CM1B Ponni rice, Boiled" at bounding box center [115, 144] width 55 height 7
type input "Ponni rice, Boiled"
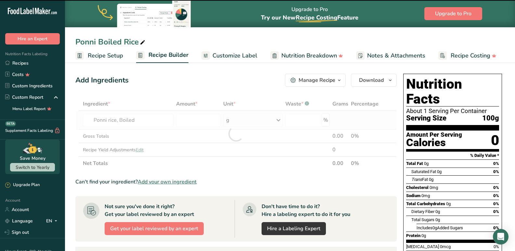
type input "0"
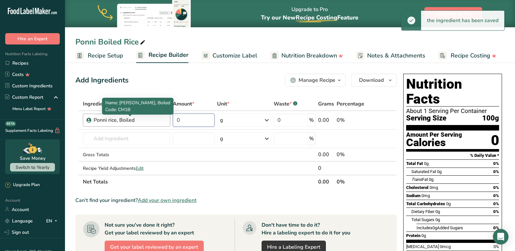
drag, startPoint x: 200, startPoint y: 119, endPoint x: 157, endPoint y: 118, distance: 43.2
click at [157, 118] on tr "Ponni rice, Boiled 0 g Portions 1 Cup Weight Units g kg mg See more Volume Unit…" at bounding box center [236, 120] width 321 height 19
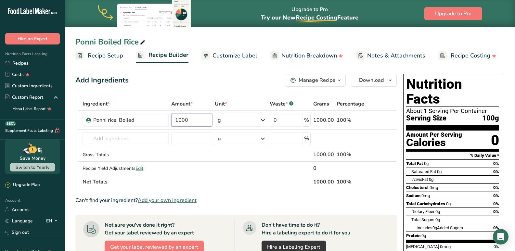
type input "1000"
click at [223, 62] on link "Customize Label" at bounding box center [229, 55] width 56 height 15
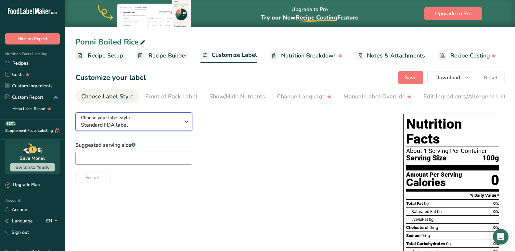
click at [122, 119] on span "Choose your label style" at bounding box center [105, 117] width 49 height 7
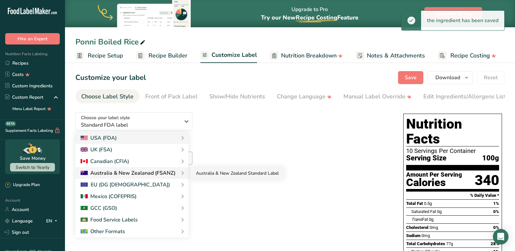
click at [246, 173] on link "Australia & New Zealand Standard Label" at bounding box center [237, 173] width 93 height 12
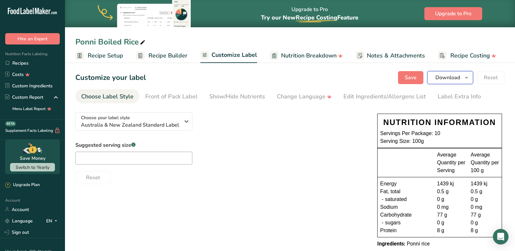
click at [448, 81] on span "Download" at bounding box center [447, 78] width 25 height 8
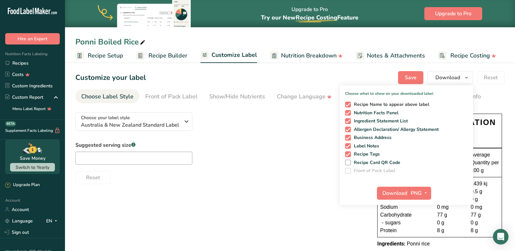
click at [350, 103] on span at bounding box center [348, 105] width 6 height 6
click at [349, 103] on input "Recipe Name to appear above label" at bounding box center [347, 104] width 4 height 4
checkbox input "false"
click at [346, 119] on span at bounding box center [348, 121] width 6 height 6
click at [346, 119] on input "Ingredient Statement List" at bounding box center [347, 121] width 4 height 4
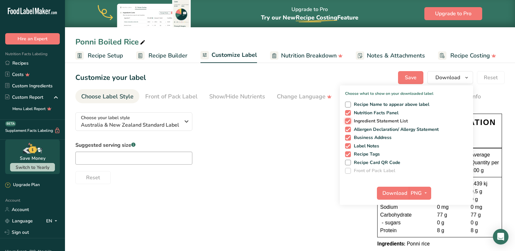
checkbox input "false"
click at [401, 194] on span "Download" at bounding box center [394, 193] width 25 height 8
click at [165, 57] on span "Recipe Builder" at bounding box center [167, 55] width 39 height 9
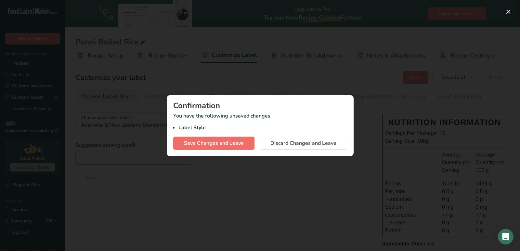
click at [229, 146] on span "Save Changes and Leave" at bounding box center [214, 143] width 60 height 8
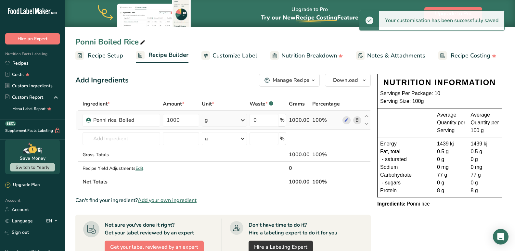
click at [216, 123] on div "g" at bounding box center [224, 120] width 45 height 13
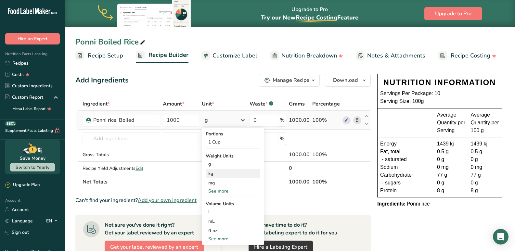
click at [219, 170] on div "kg" at bounding box center [233, 173] width 55 height 9
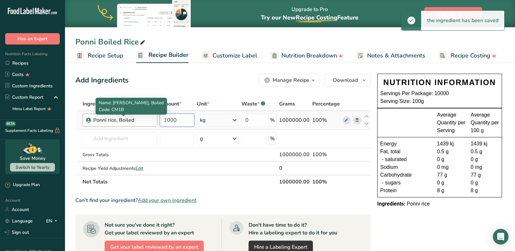
drag, startPoint x: 182, startPoint y: 121, endPoint x: 128, endPoint y: 118, distance: 53.7
click at [128, 118] on tr "Ponni rice, Boiled 1000 kg Portions 1 Cup Weight Units g kg mg See more Volume …" at bounding box center [223, 120] width 295 height 19
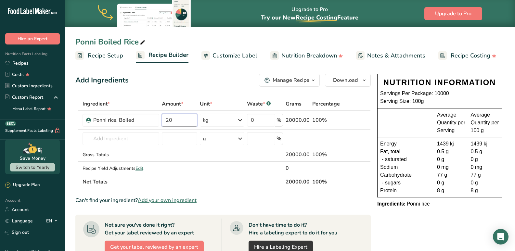
type input "20"
click at [343, 203] on div "Can't find your ingredient? Add your own ingredient" at bounding box center [222, 201] width 295 height 8
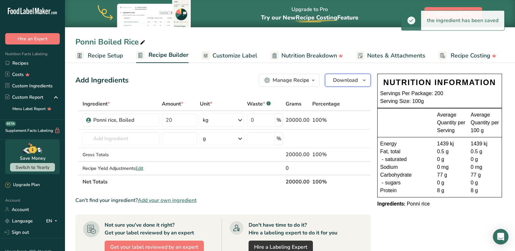
click at [338, 84] on button "Download" at bounding box center [348, 80] width 46 height 13
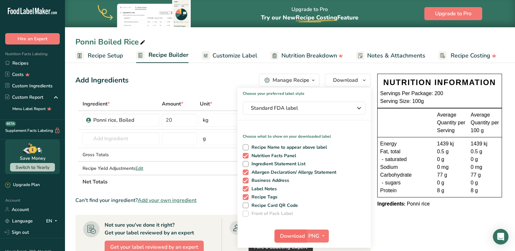
click at [289, 239] on span "Download" at bounding box center [292, 236] width 25 height 8
click at [226, 57] on span "Customize Label" at bounding box center [234, 55] width 45 height 9
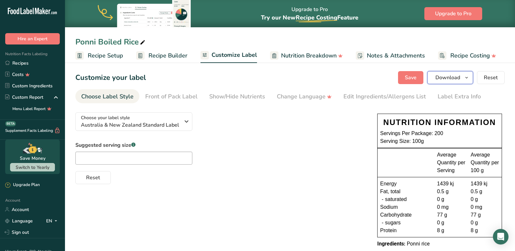
click at [459, 82] on button "Download" at bounding box center [450, 77] width 46 height 13
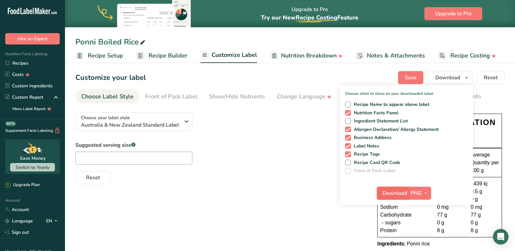
click at [389, 194] on span "Download" at bounding box center [394, 193] width 25 height 8
click at [20, 69] on link "Recipes" at bounding box center [32, 63] width 65 height 11
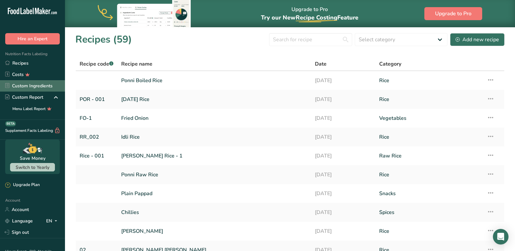
click at [30, 88] on link "Custom Ingredients" at bounding box center [32, 85] width 65 height 11
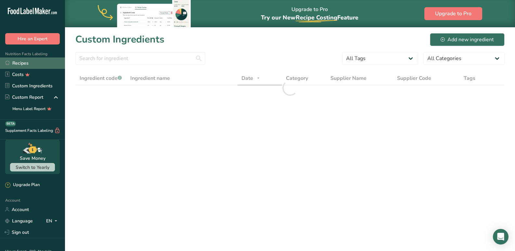
click at [22, 66] on link "Recipes" at bounding box center [32, 63] width 65 height 11
